Goal: Transaction & Acquisition: Purchase product/service

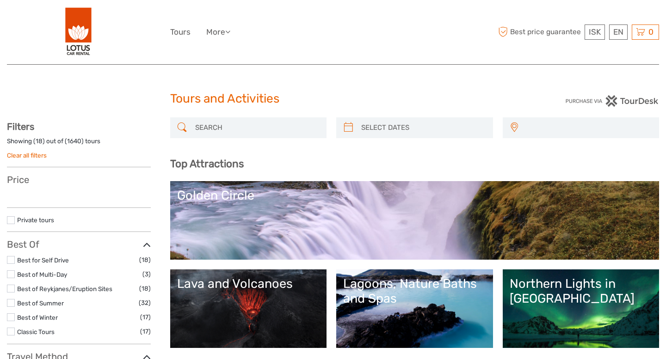
select select
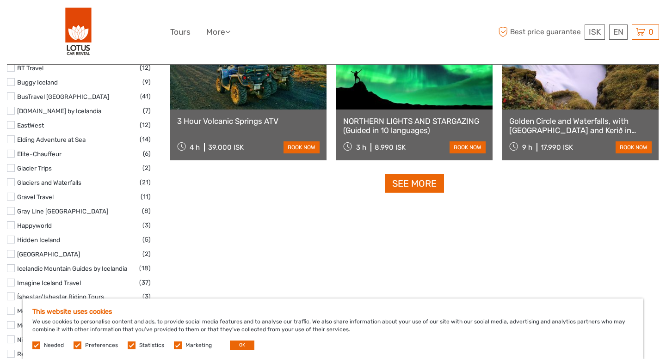
scroll to position [1186, 0]
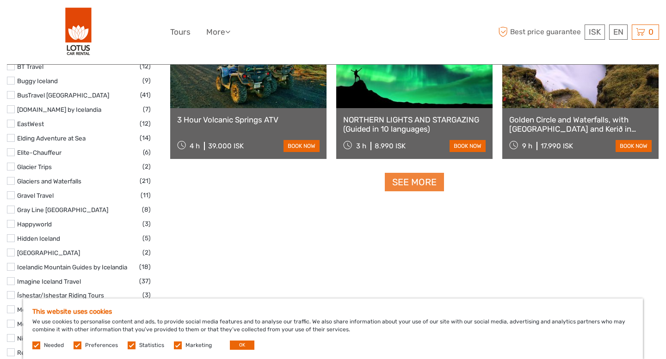
click at [431, 176] on link "See more" at bounding box center [414, 182] width 59 height 19
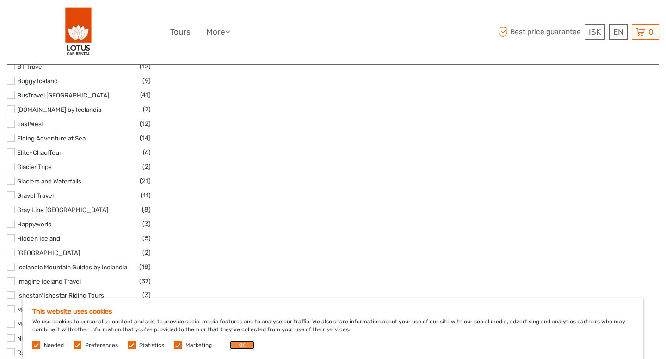
click at [241, 348] on button "OK" at bounding box center [242, 345] width 25 height 9
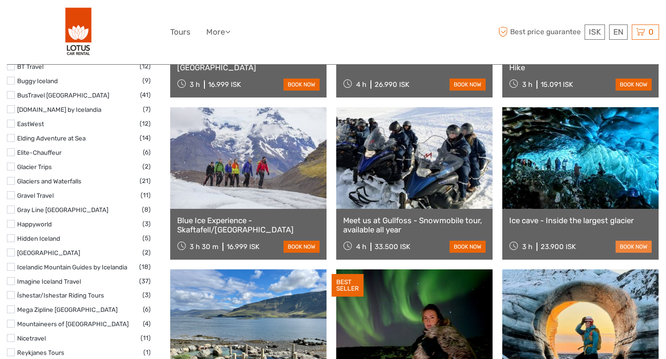
click at [633, 248] on link "book now" at bounding box center [633, 247] width 36 height 12
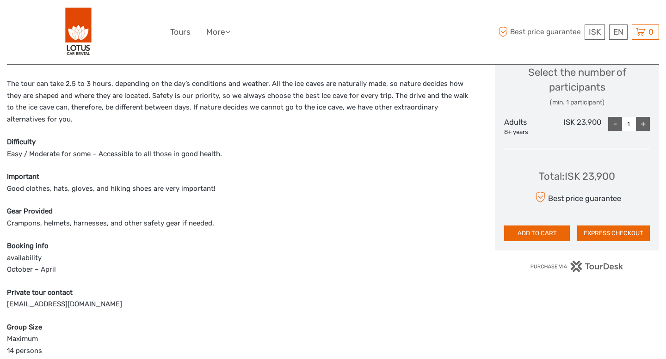
scroll to position [402, 0]
click at [540, 237] on button "ADD TO CART" at bounding box center [537, 235] width 66 height 16
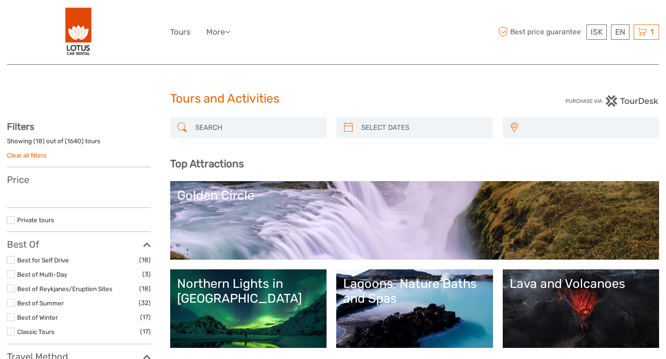
select select
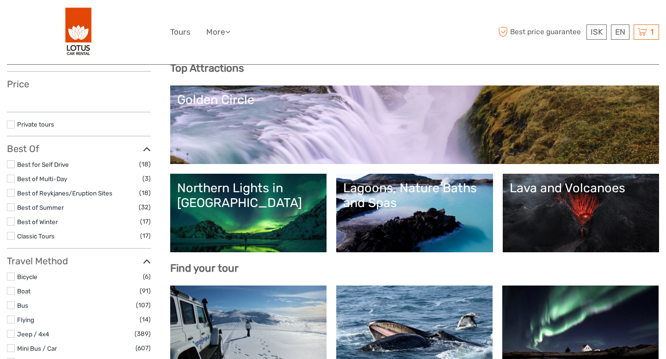
scroll to position [102, 0]
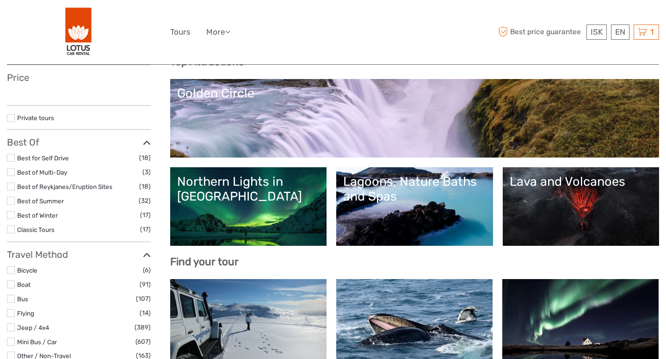
select select
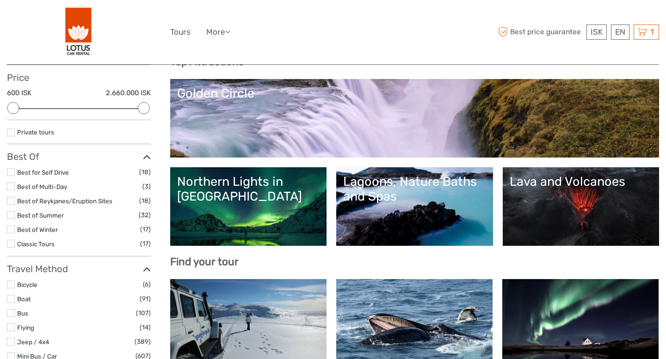
scroll to position [0, 0]
click at [641, 35] on icon at bounding box center [642, 32] width 9 height 12
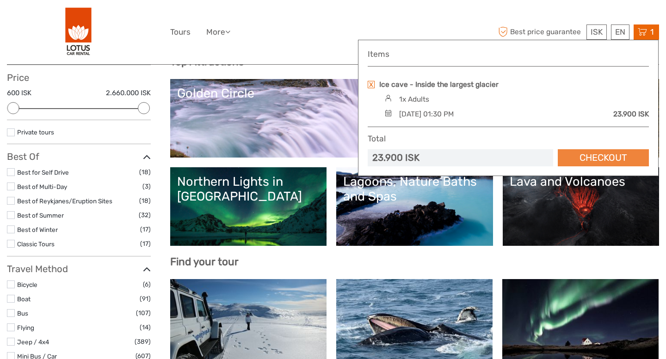
click at [577, 159] on link "Checkout" at bounding box center [603, 157] width 91 height 17
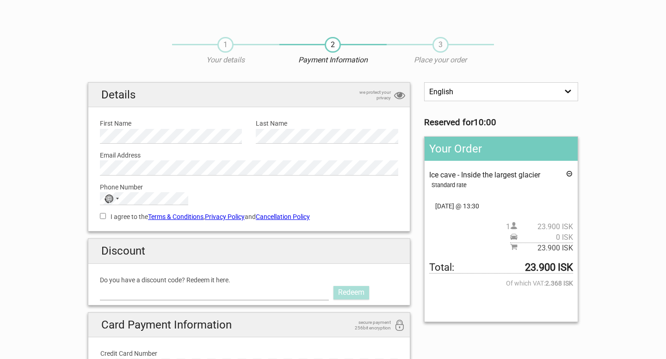
click at [257, 292] on input "Do you have a discount code? Redeem it here." at bounding box center [214, 292] width 229 height 15
paste input "LOTUS"
type input "LOTUS"
click at [332, 290] on div "LOTUS Redeem" at bounding box center [249, 292] width 298 height 15
click at [296, 296] on input "LOTUS" at bounding box center [214, 292] width 229 height 15
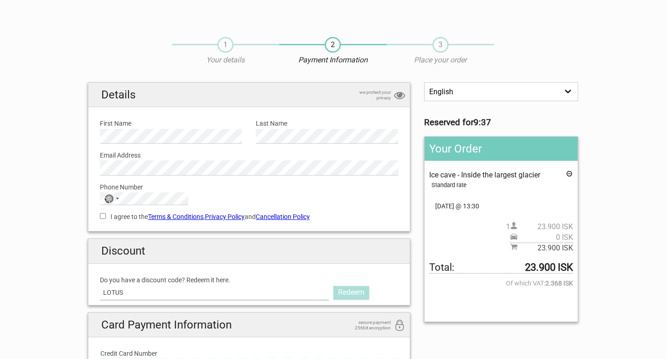
click at [101, 291] on input "LOTUS" at bounding box center [214, 292] width 229 height 15
click at [336, 286] on link "Redeem" at bounding box center [351, 292] width 36 height 13
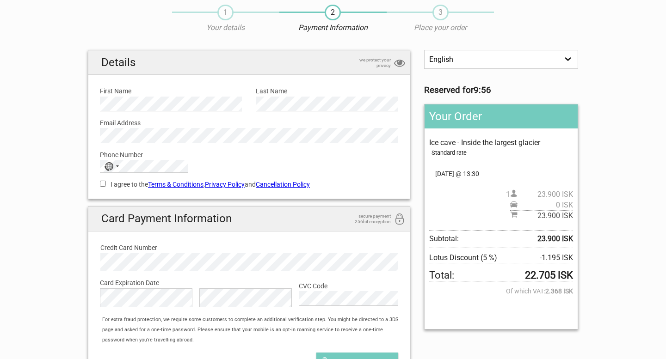
scroll to position [31, 0]
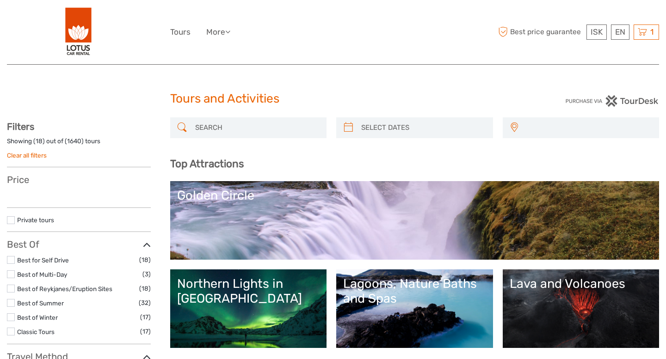
select select
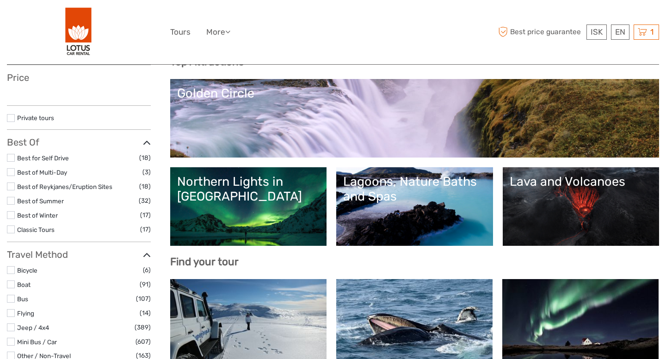
select select
